Goal: Find specific page/section: Find specific page/section

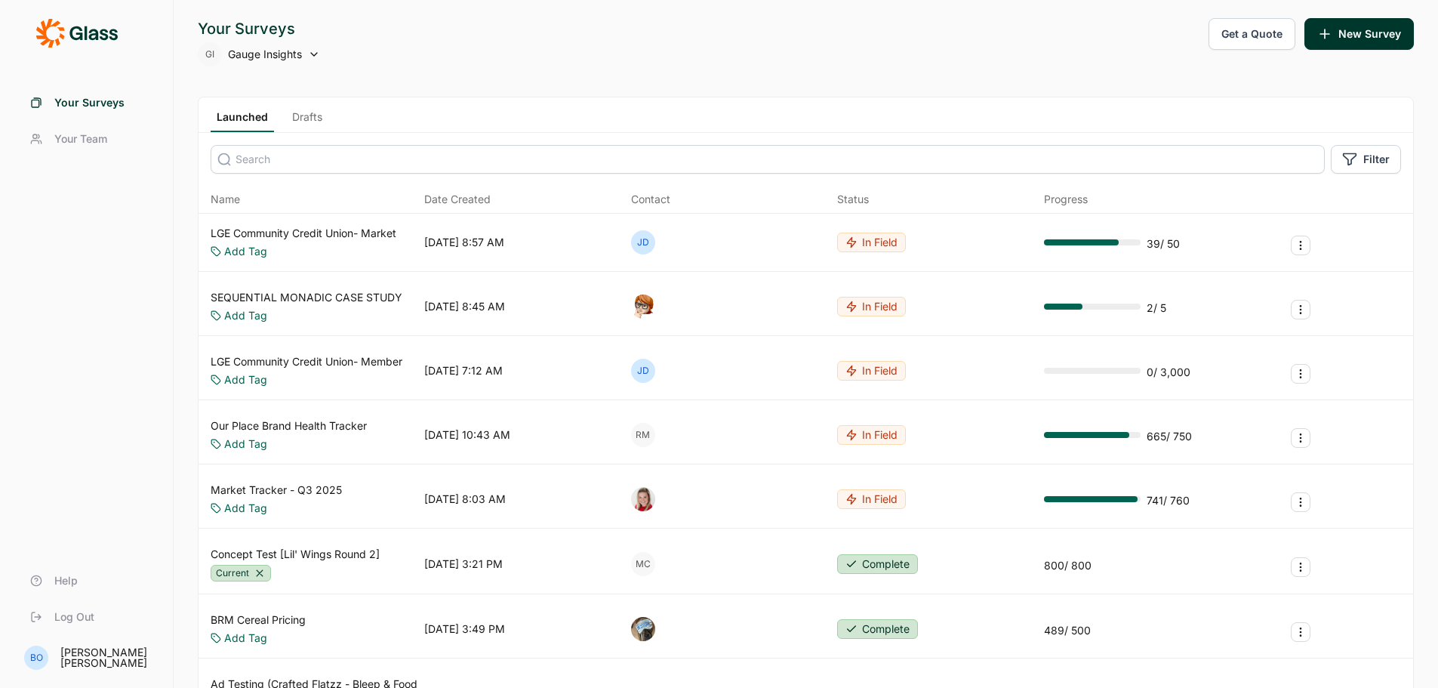
click at [334, 156] on input at bounding box center [768, 159] width 1114 height 29
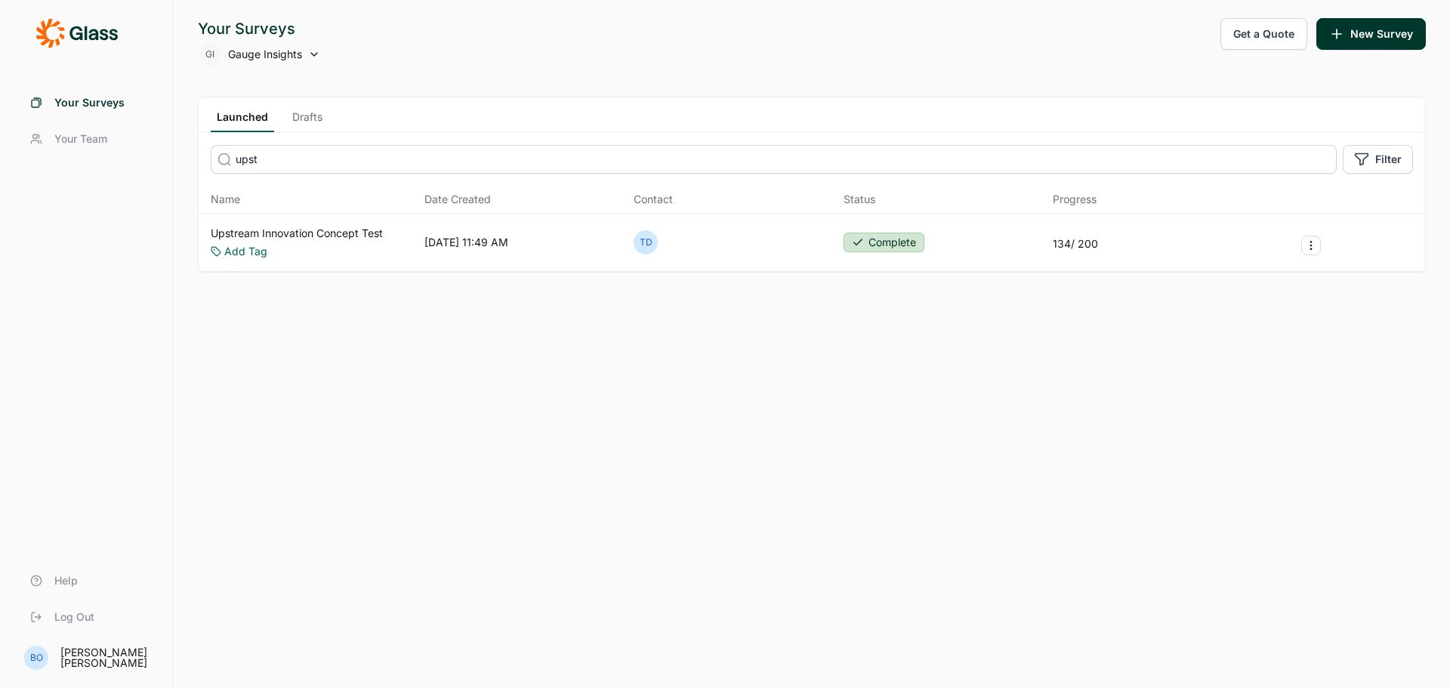
type input "upst"
click at [316, 118] on link "Drafts" at bounding box center [307, 120] width 42 height 23
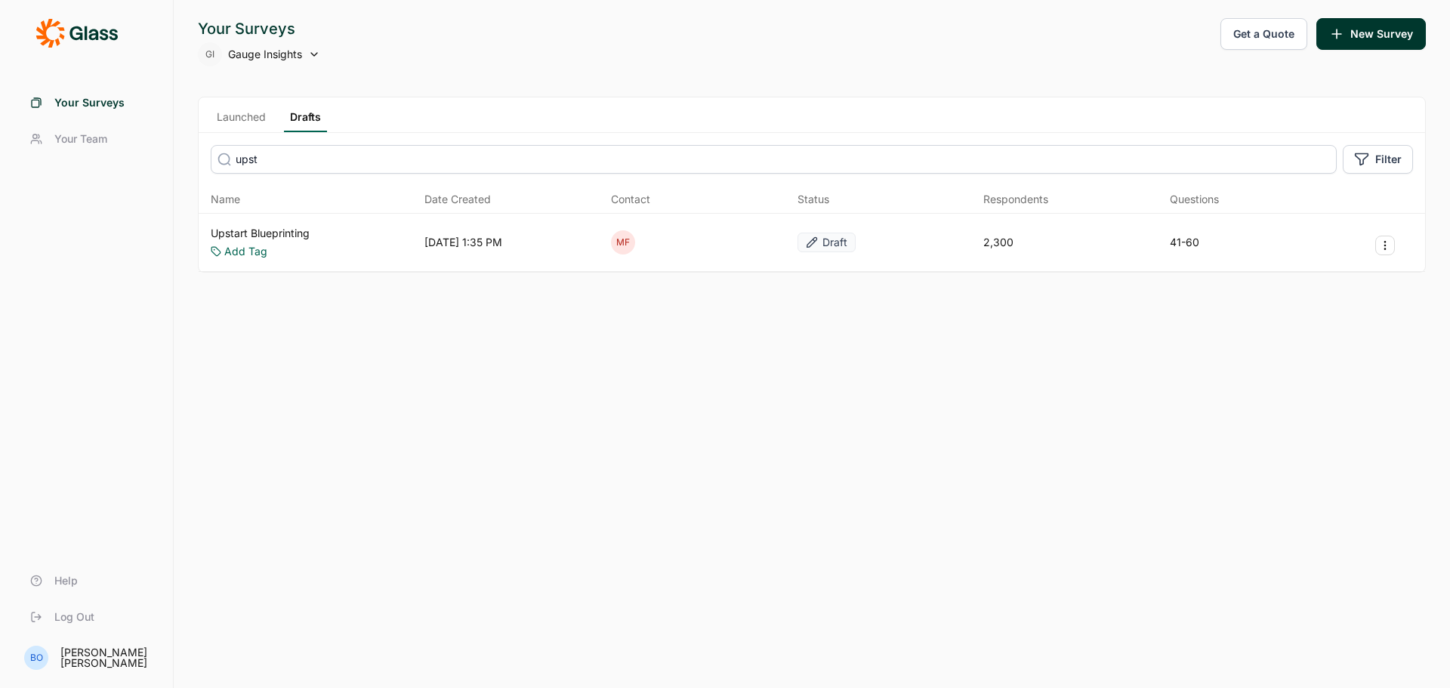
click at [296, 235] on link "Upstart Blueprinting" at bounding box center [260, 233] width 99 height 15
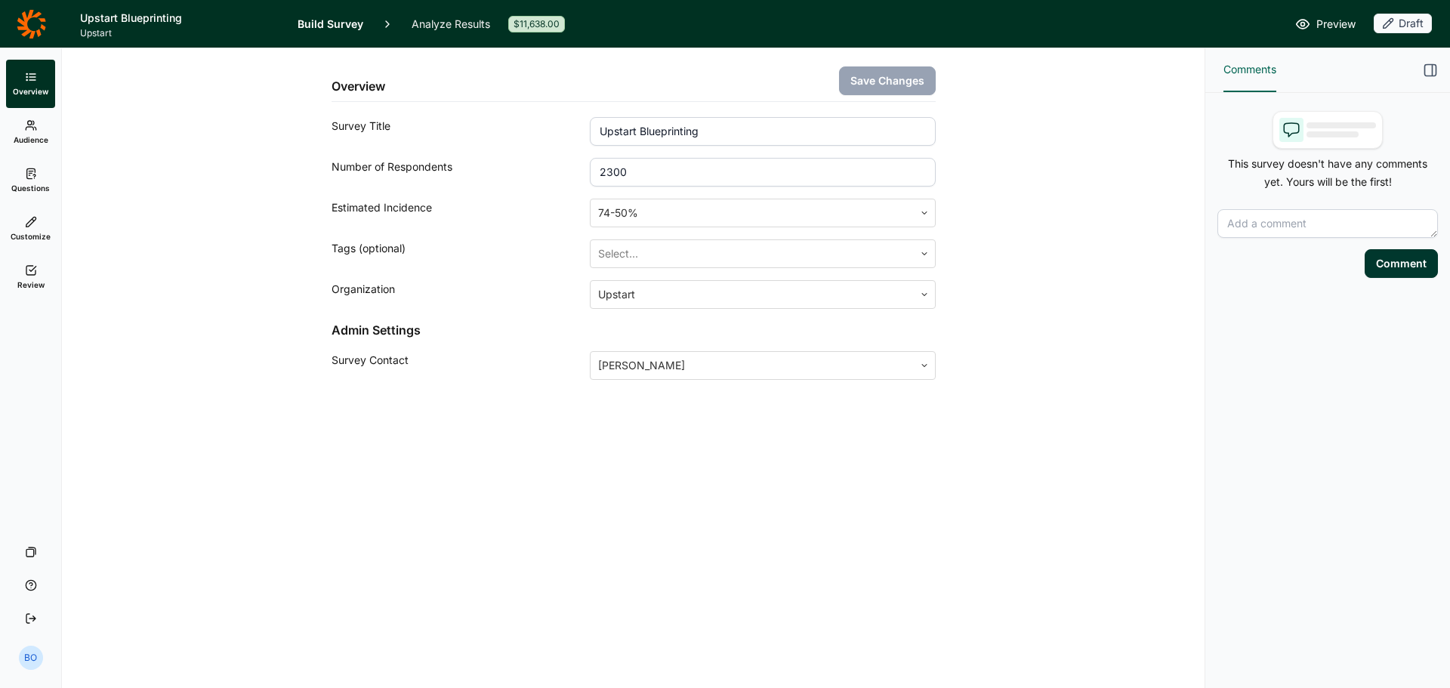
click at [430, 20] on link "Analyze Results" at bounding box center [450, 24] width 79 height 48
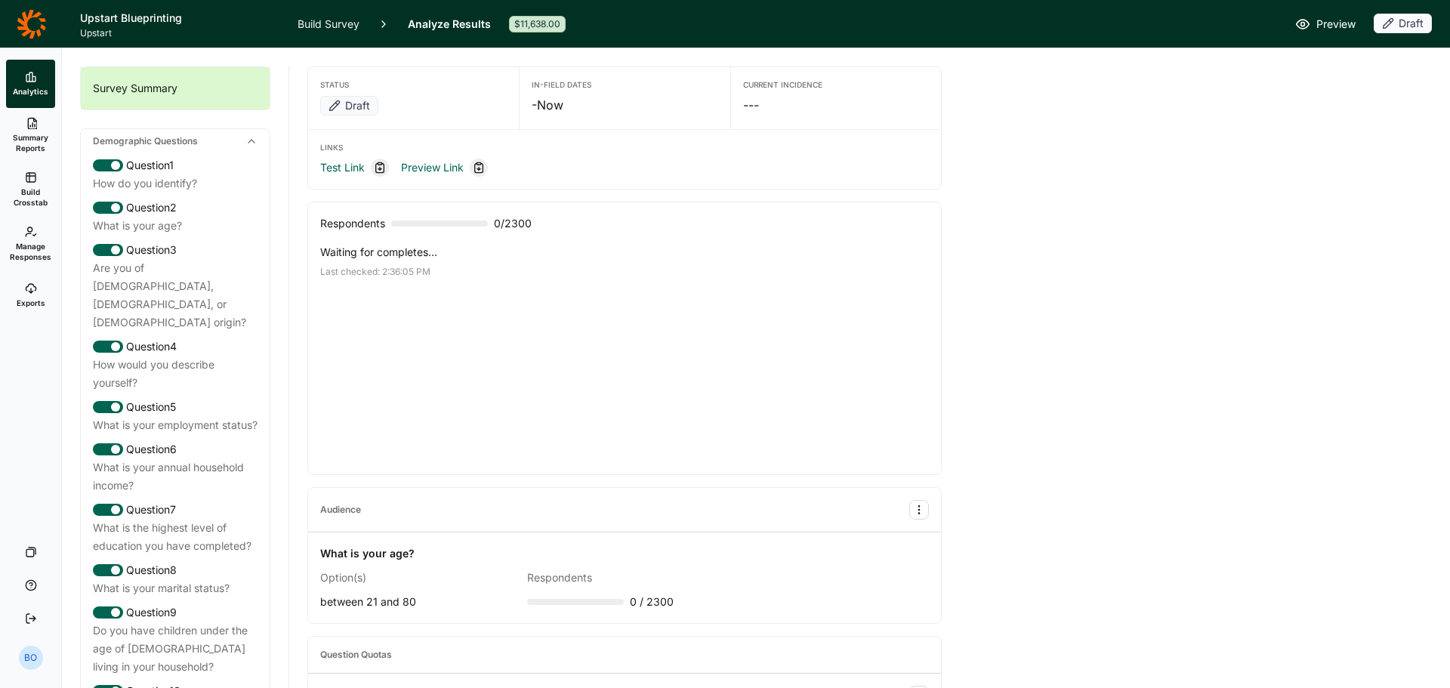
click at [36, 19] on icon at bounding box center [31, 24] width 29 height 30
